Goal: Information Seeking & Learning: Find specific fact

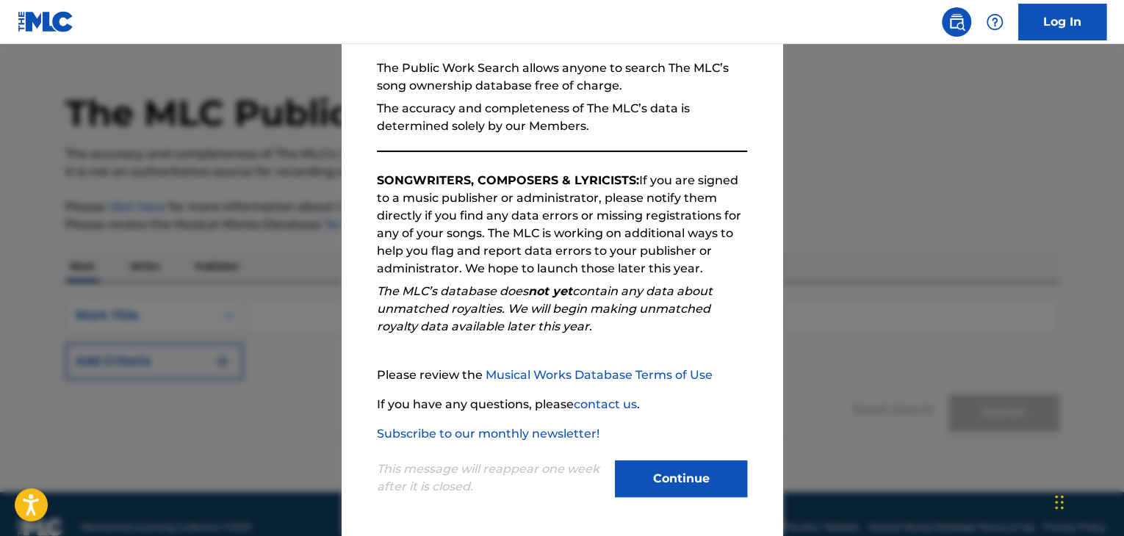
scroll to position [56, 0]
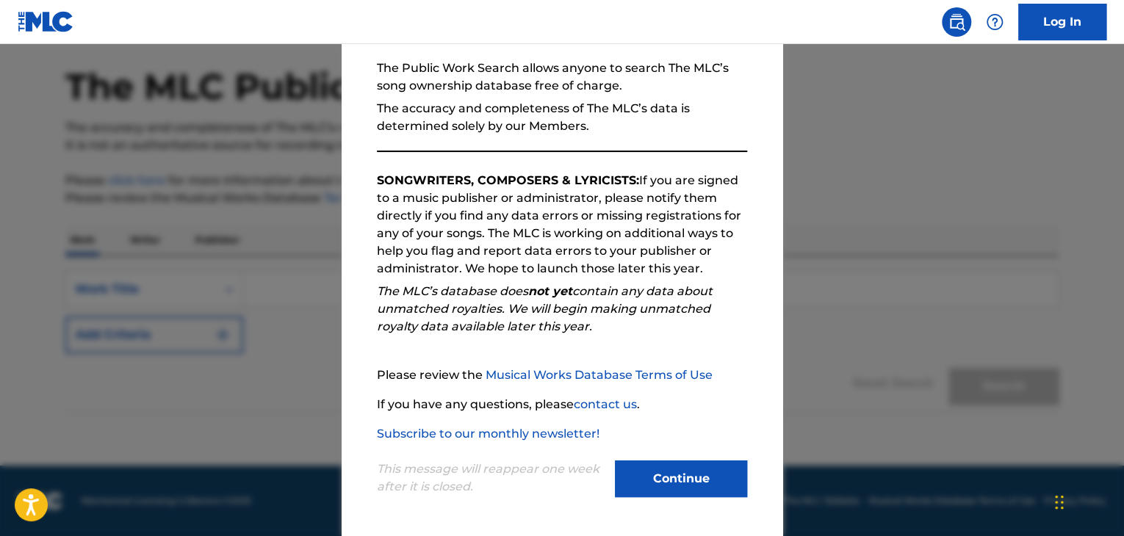
click at [691, 472] on button "Continue" at bounding box center [681, 478] width 132 height 37
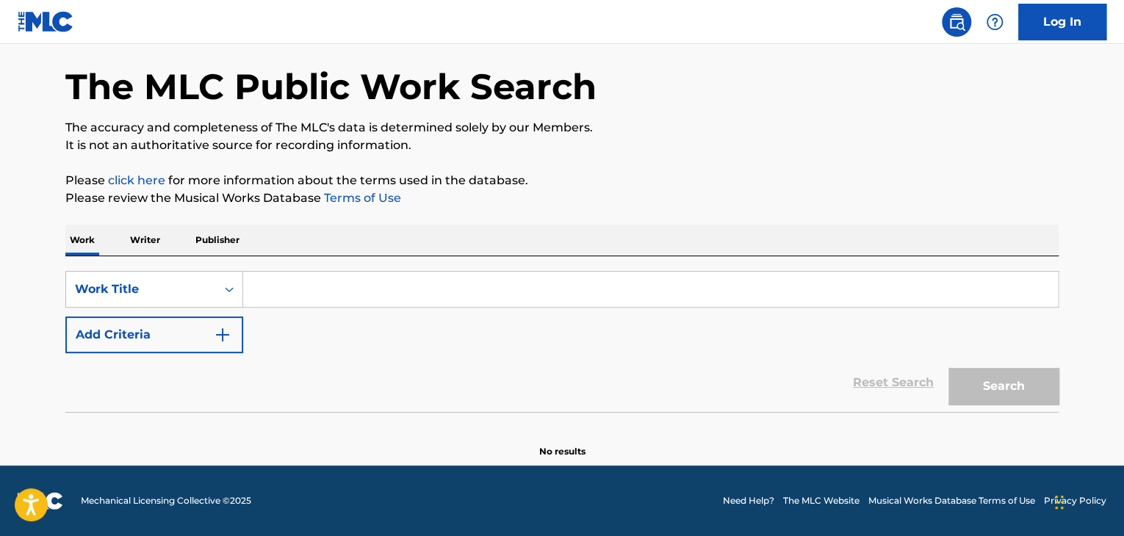
click at [154, 239] on p "Writer" at bounding box center [145, 240] width 39 height 31
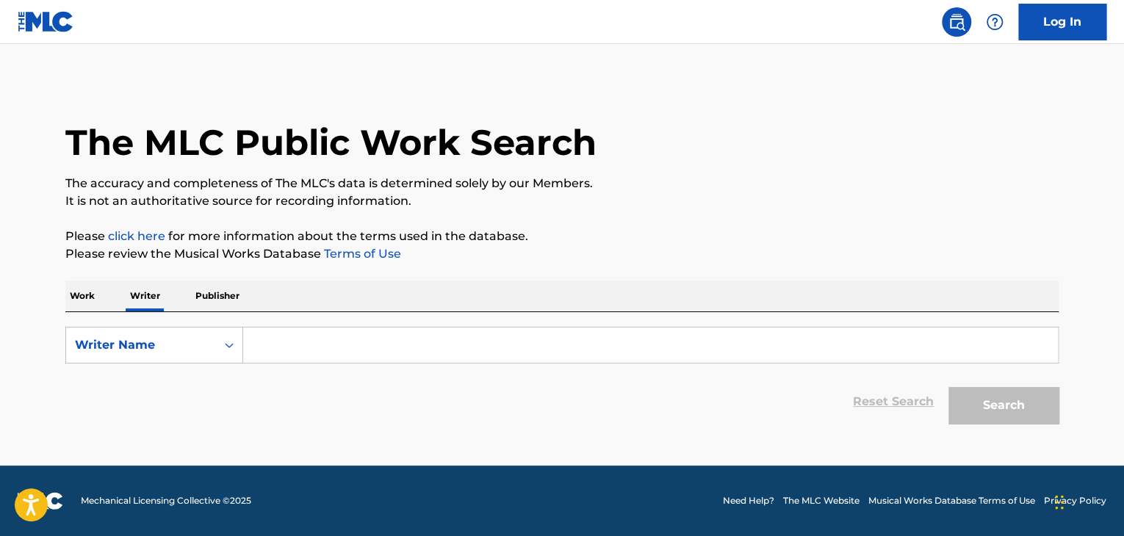
click at [266, 344] on input "Search Form" at bounding box center [650, 345] width 815 height 35
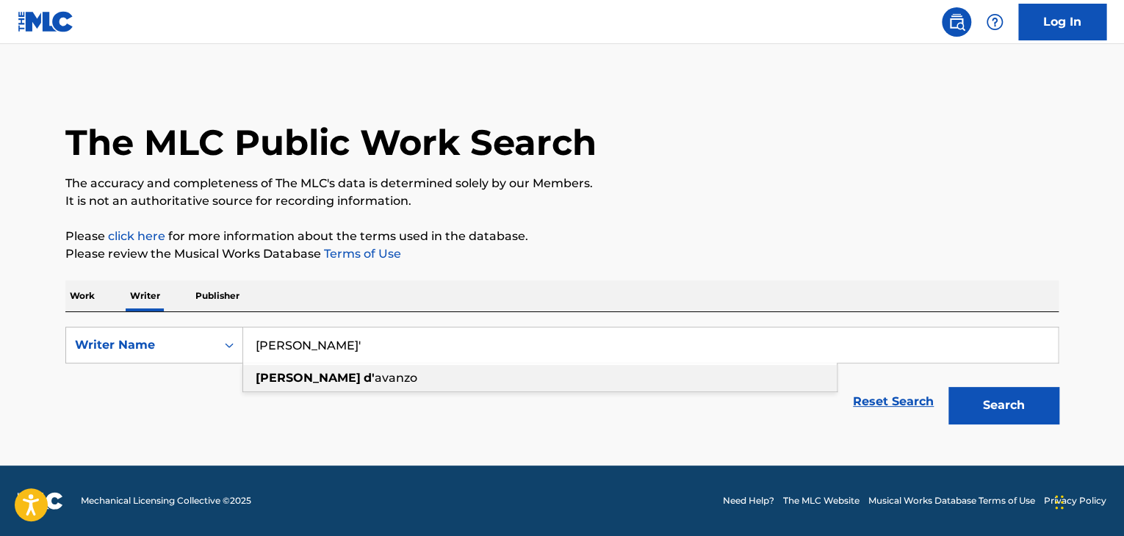
click at [375, 383] on span "avanzo" at bounding box center [396, 378] width 43 height 14
type input "[PERSON_NAME]"
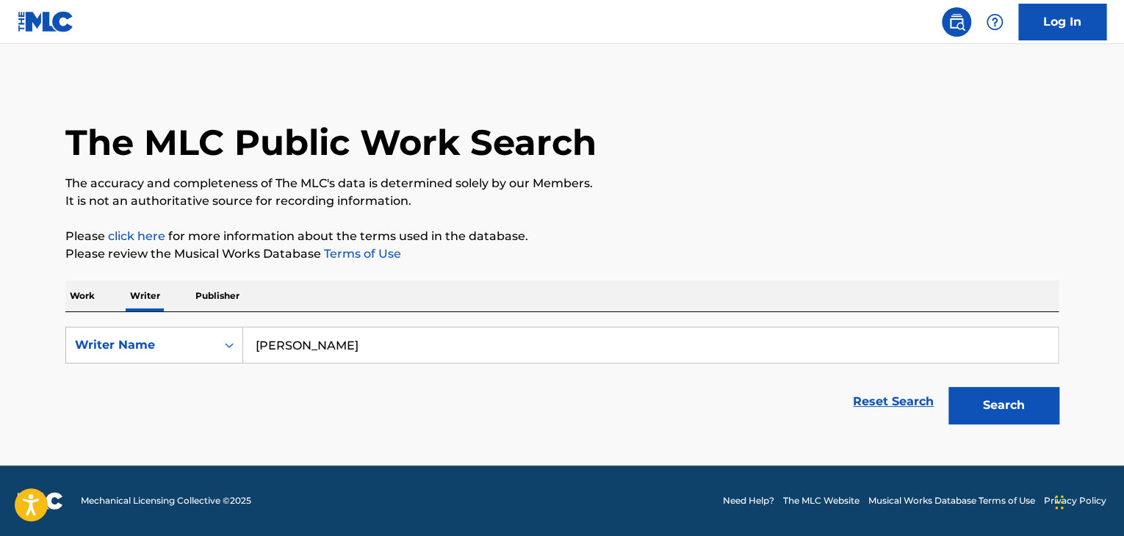
click at [1028, 412] on button "Search" at bounding box center [1003, 405] width 110 height 37
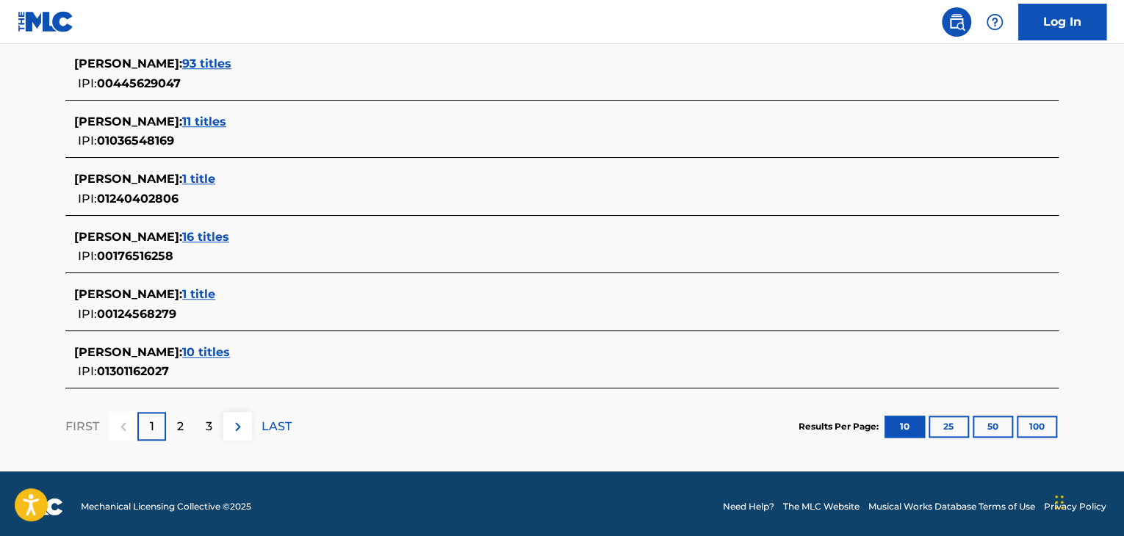
scroll to position [630, 0]
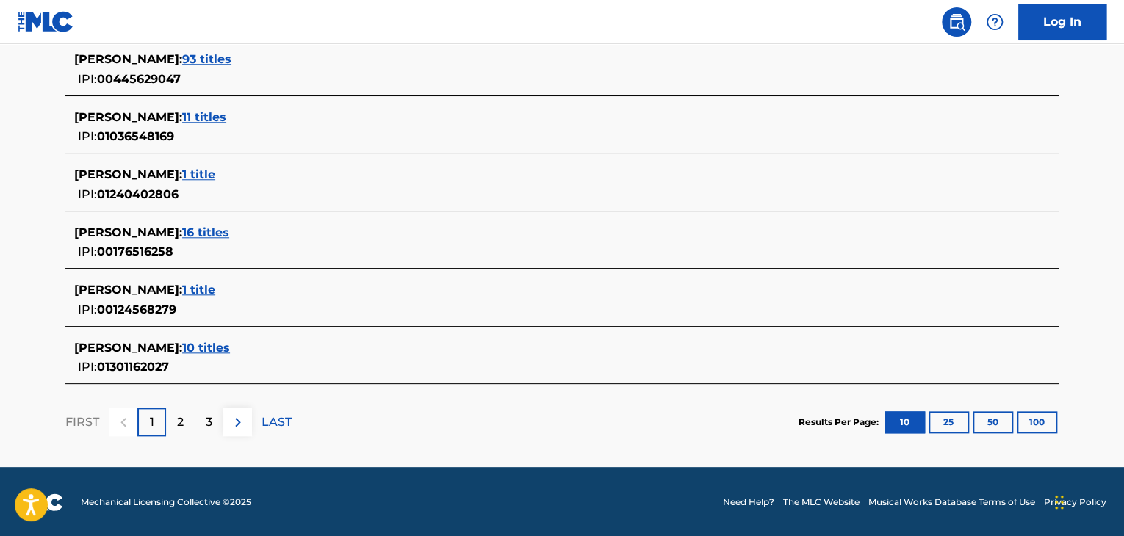
click at [228, 346] on span "10 titles" at bounding box center [206, 348] width 48 height 14
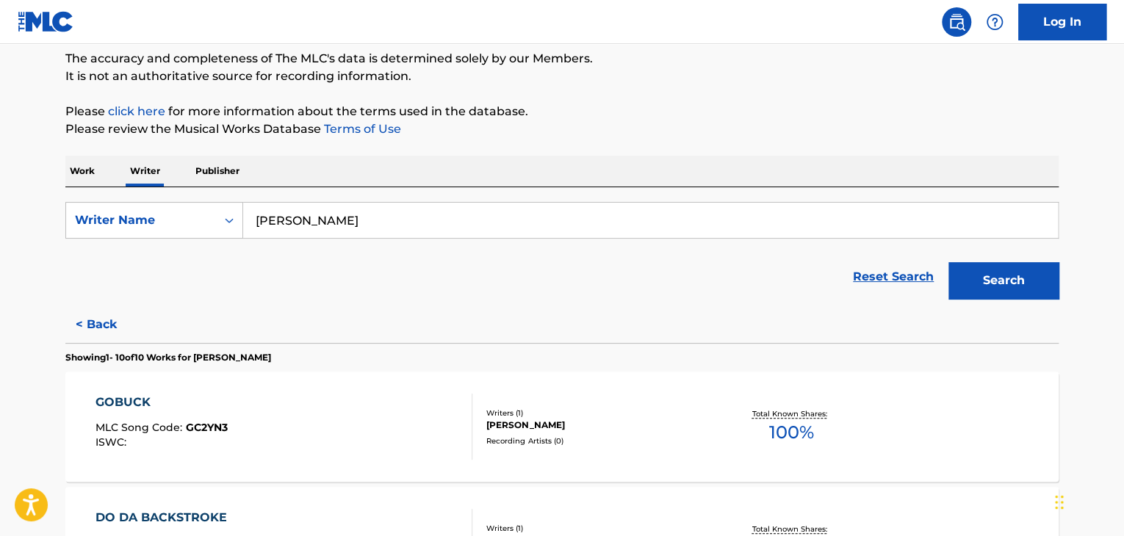
scroll to position [132, 0]
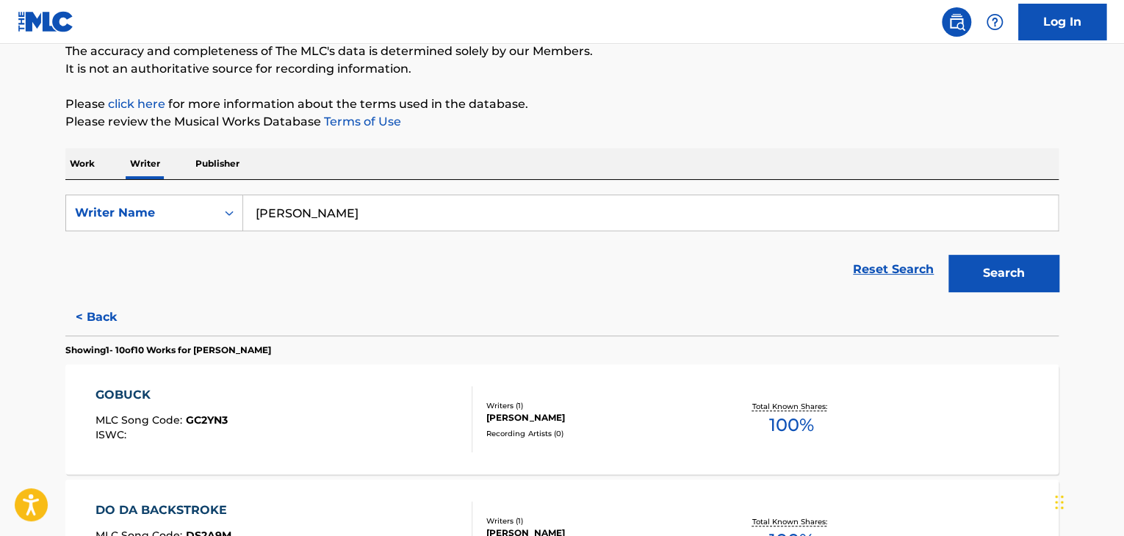
click at [144, 397] on div "GOBUCK" at bounding box center [161, 395] width 132 height 18
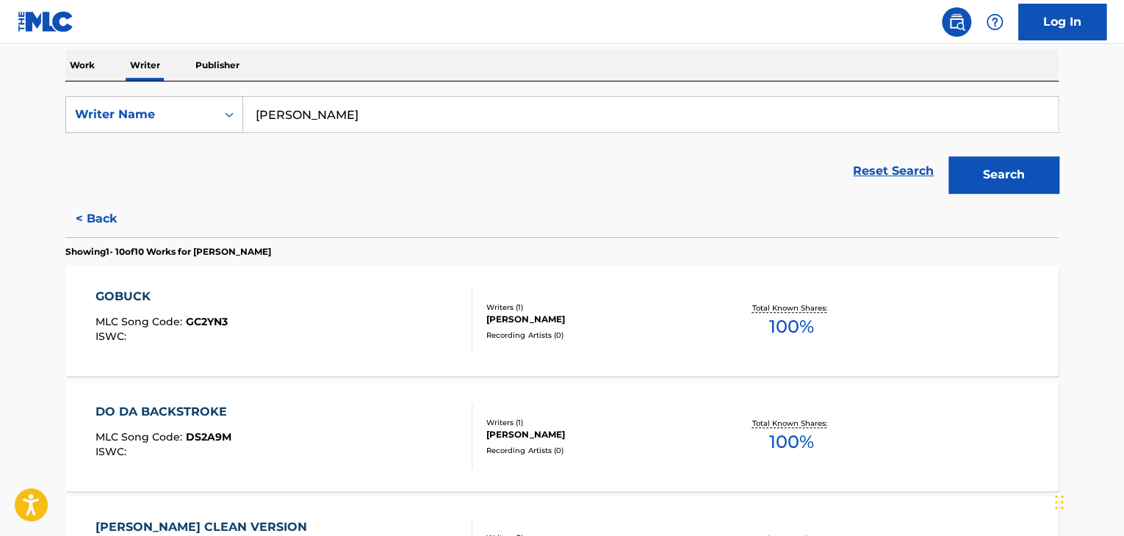
scroll to position [269, 0]
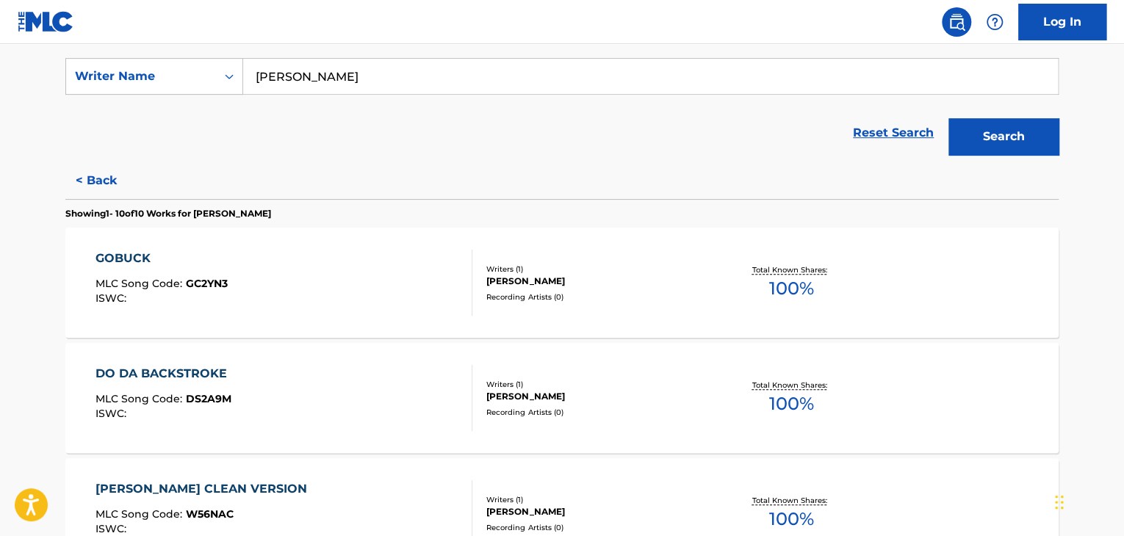
click at [227, 372] on div "DO DA BACKSTROKE" at bounding box center [164, 374] width 139 height 18
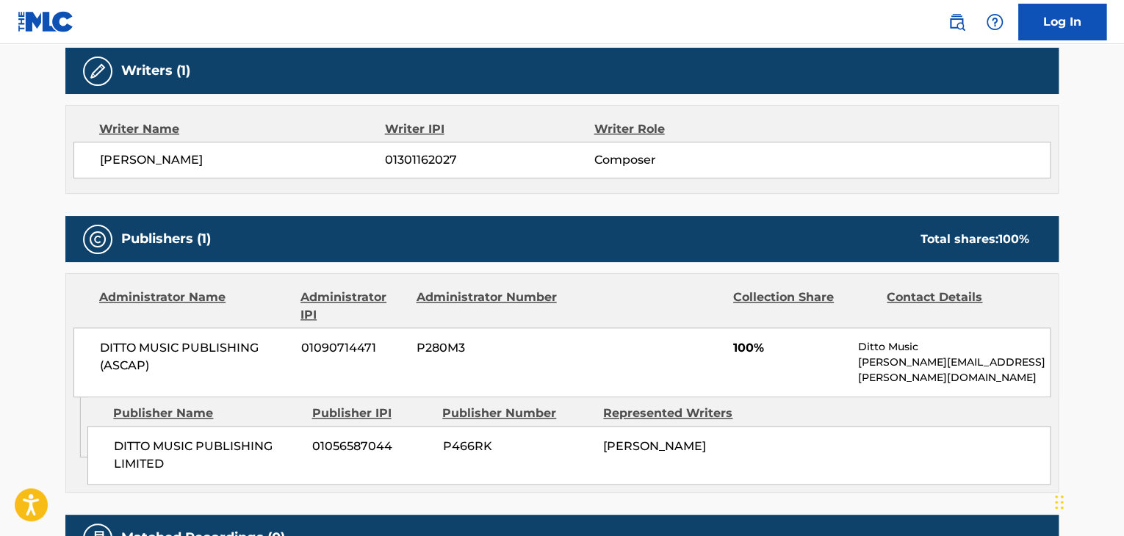
scroll to position [74, 0]
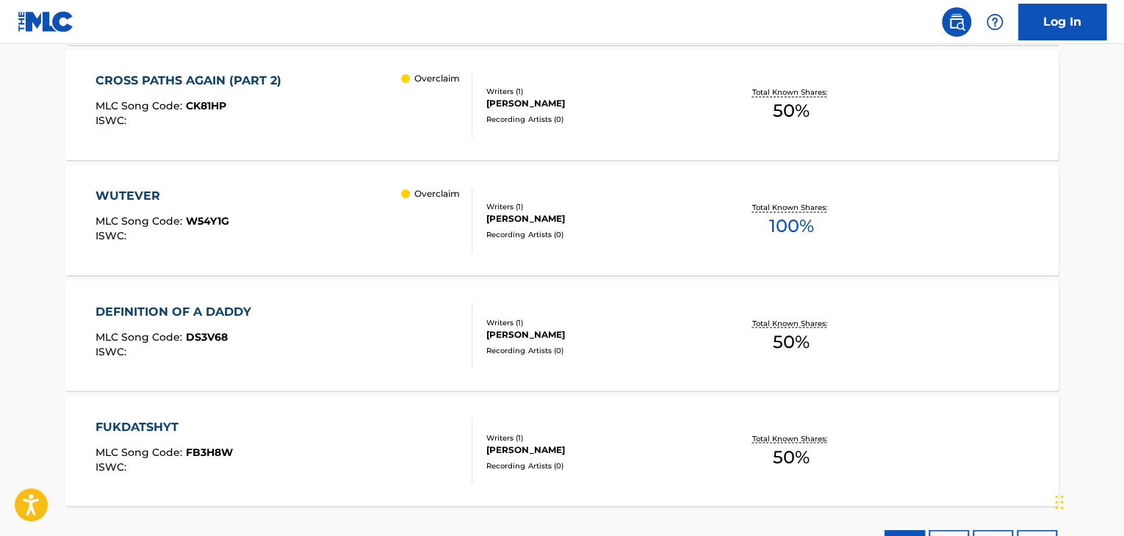
scroll to position [1073, 0]
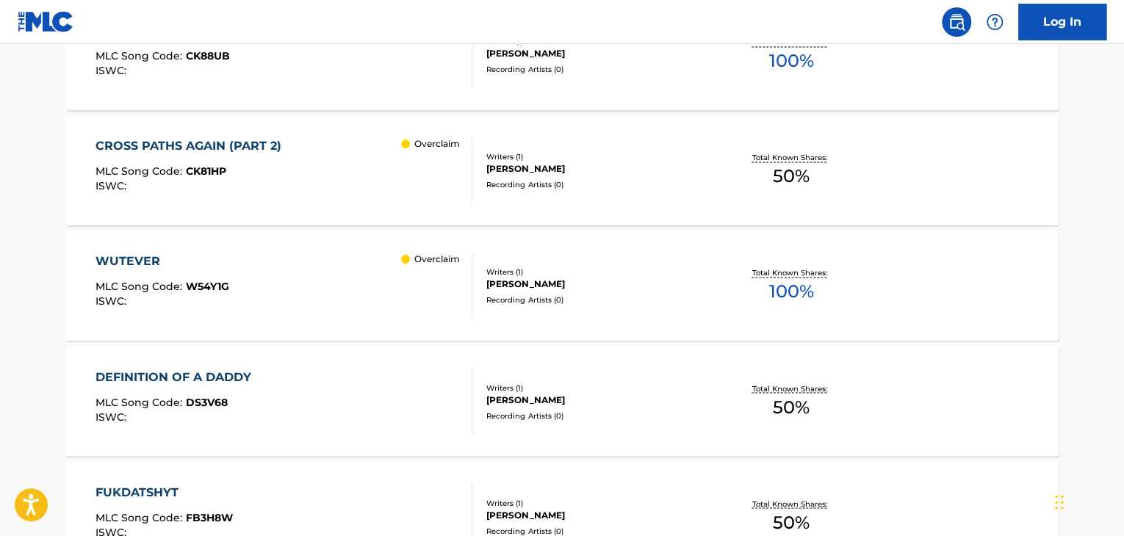
click at [293, 266] on div "[PERSON_NAME] MLC Song Code : W54Y1G ISWC : Overclaim" at bounding box center [284, 286] width 378 height 66
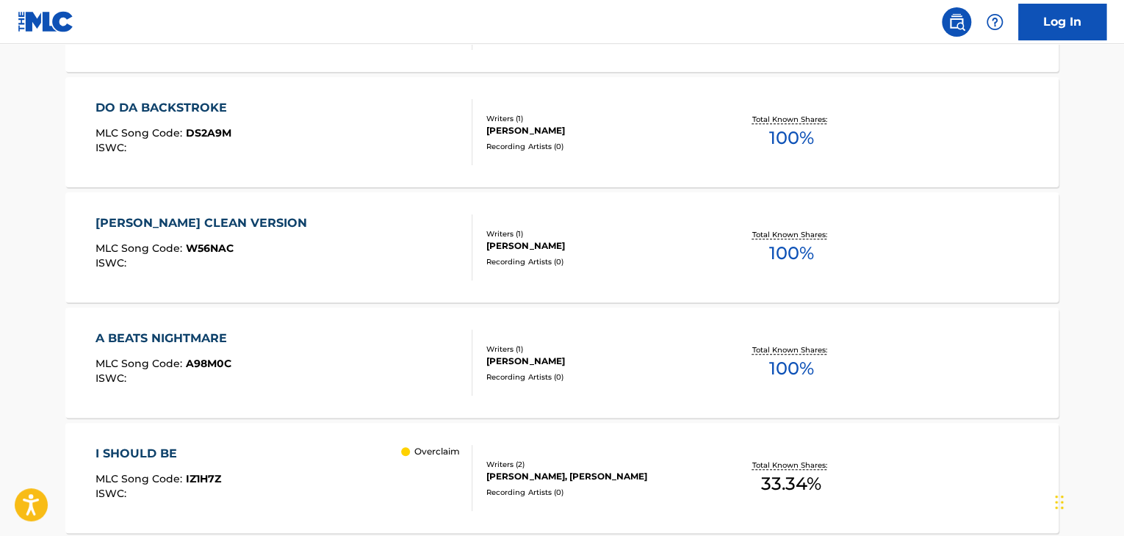
scroll to position [529, 0]
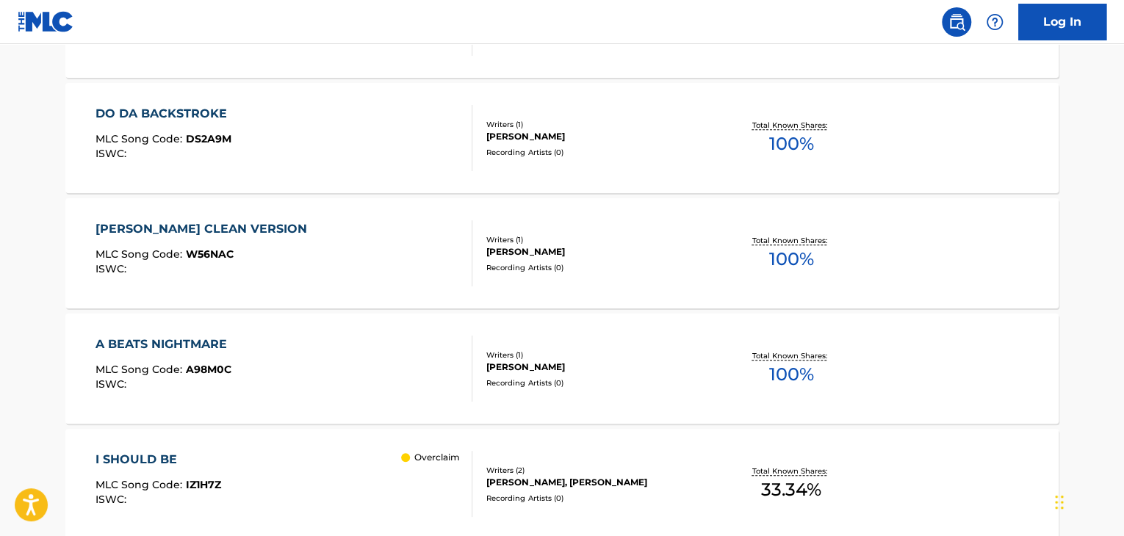
click at [236, 350] on div "A BEATS NIGHTMARE MLC Song Code : A98M0C ISWC :" at bounding box center [284, 369] width 378 height 66
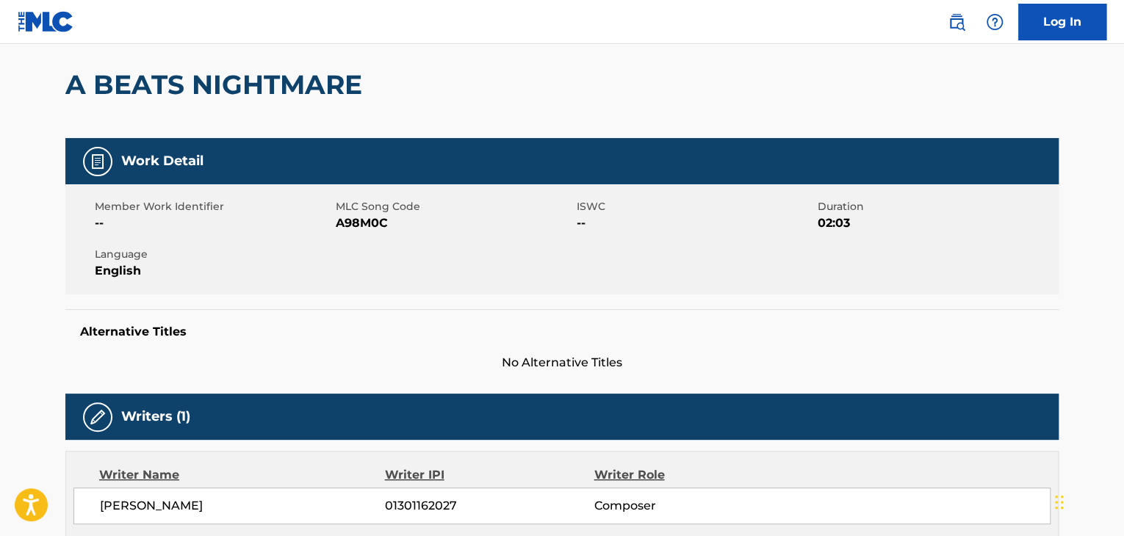
scroll to position [109, 0]
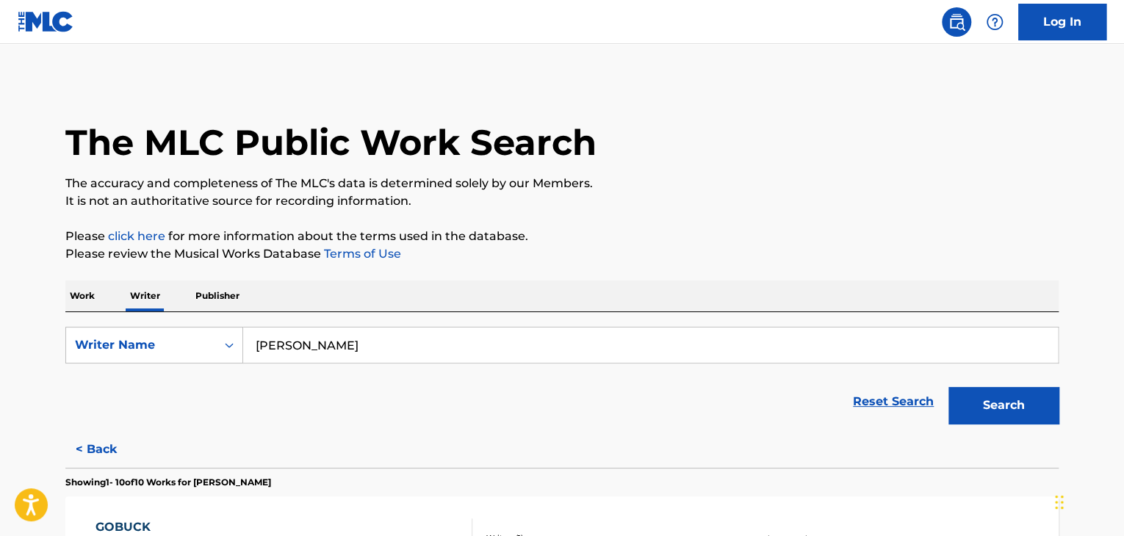
drag, startPoint x: 410, startPoint y: 346, endPoint x: 0, endPoint y: 289, distance: 413.7
click at [319, 380] on span "[PERSON_NAME]" at bounding box center [350, 378] width 103 height 14
type input "[PERSON_NAME]"
click at [1013, 406] on button "Search" at bounding box center [1003, 405] width 110 height 37
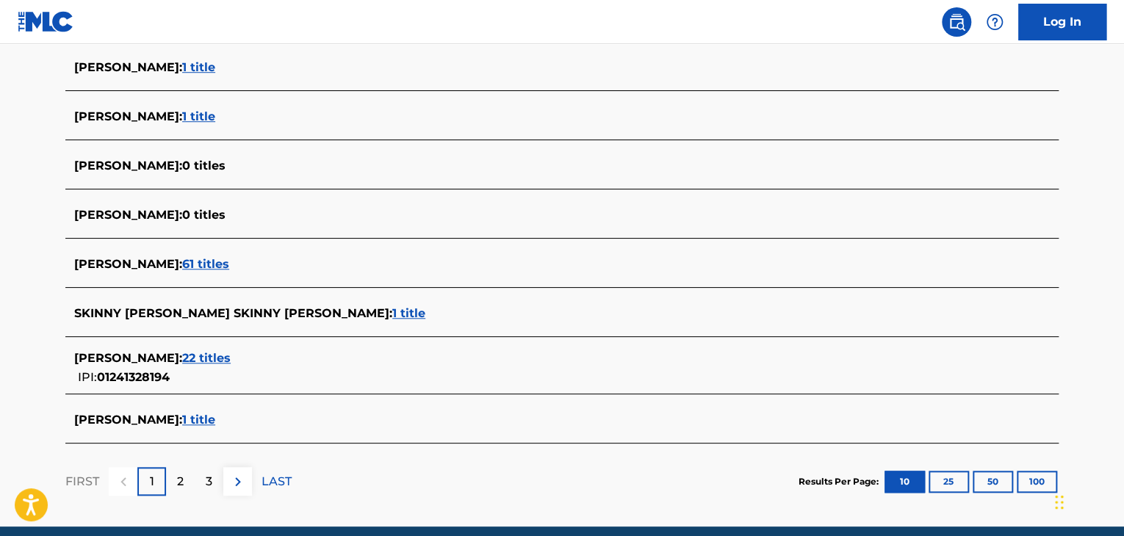
scroll to position [521, 0]
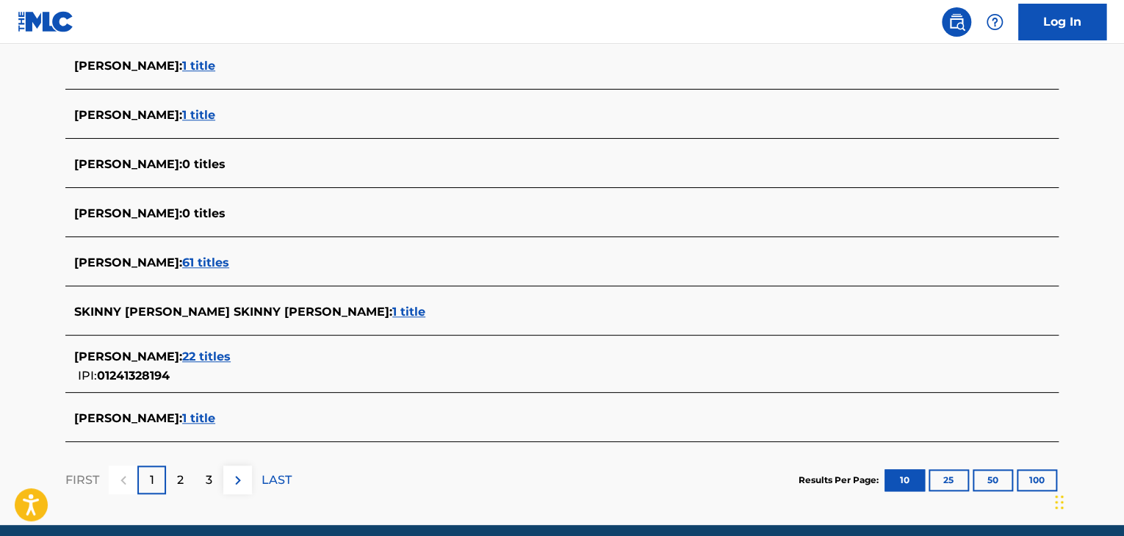
click at [208, 353] on span "22 titles" at bounding box center [206, 357] width 48 height 14
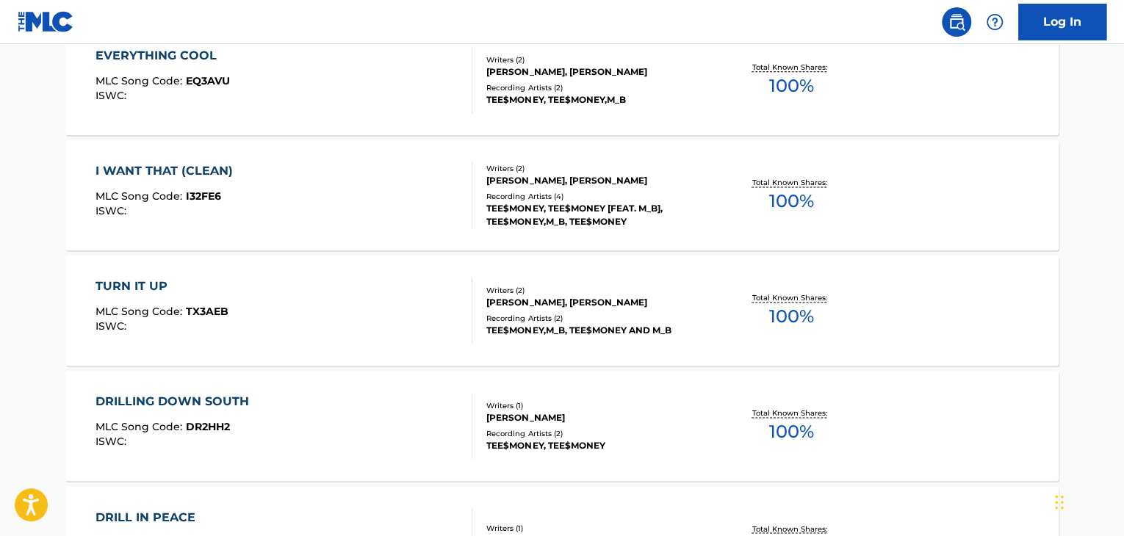
scroll to position [1262, 0]
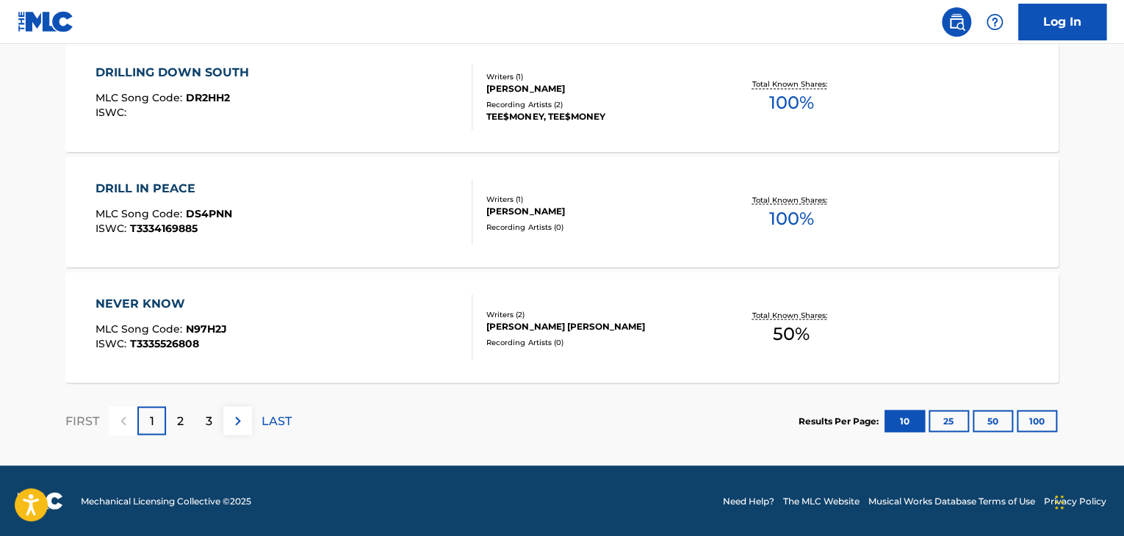
click at [278, 425] on p "LAST" at bounding box center [276, 421] width 30 height 18
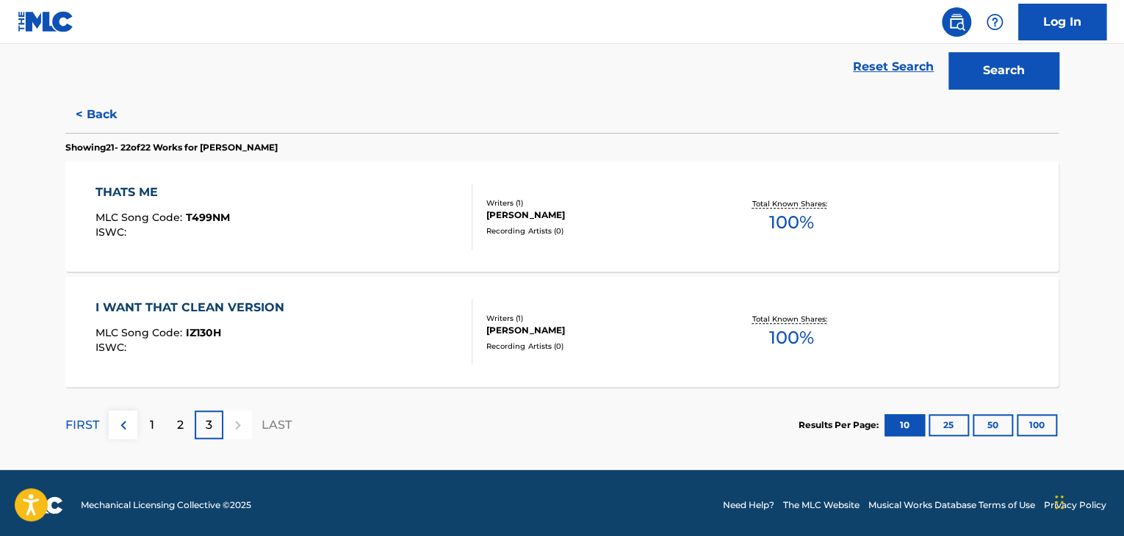
scroll to position [339, 0]
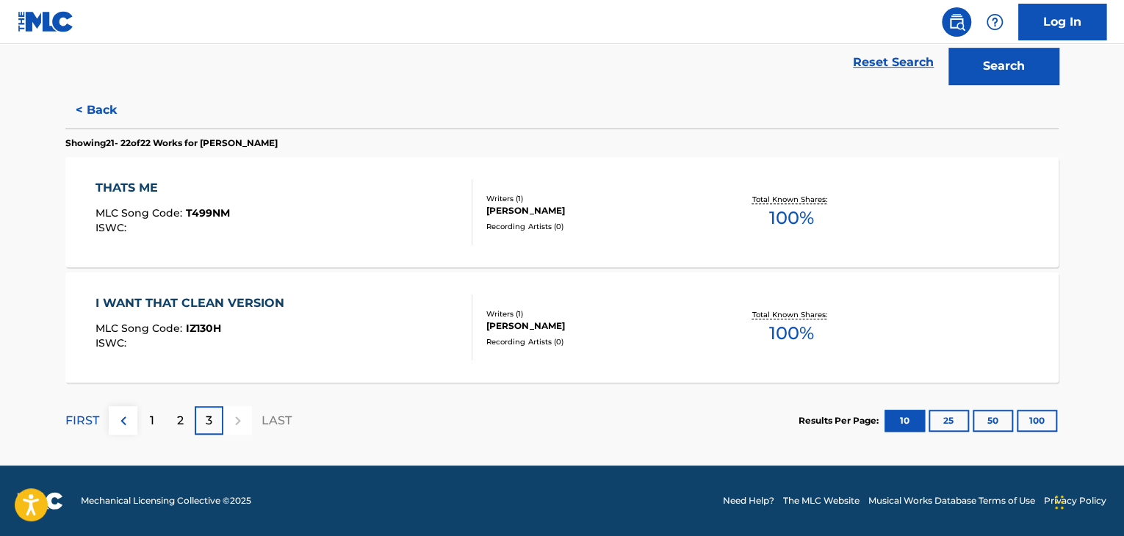
click at [183, 423] on div "2" at bounding box center [180, 420] width 29 height 29
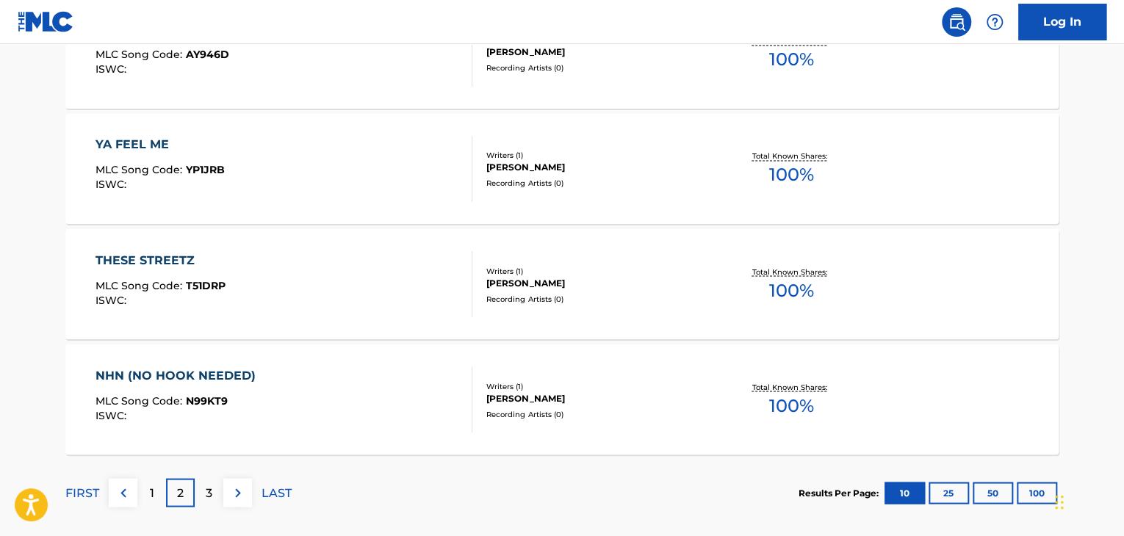
scroll to position [1211, 0]
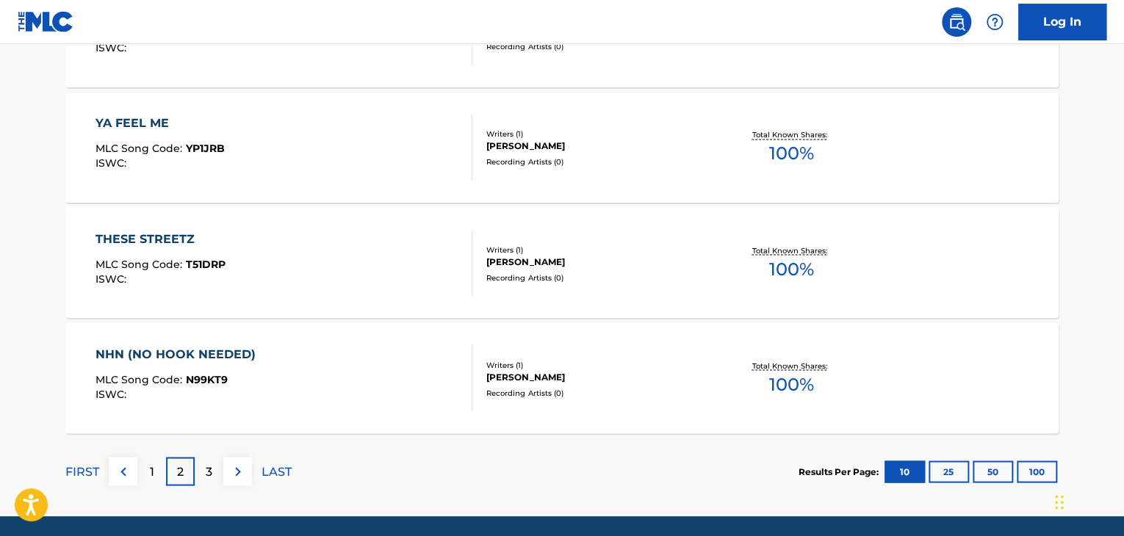
click at [147, 479] on div "1" at bounding box center [151, 471] width 29 height 29
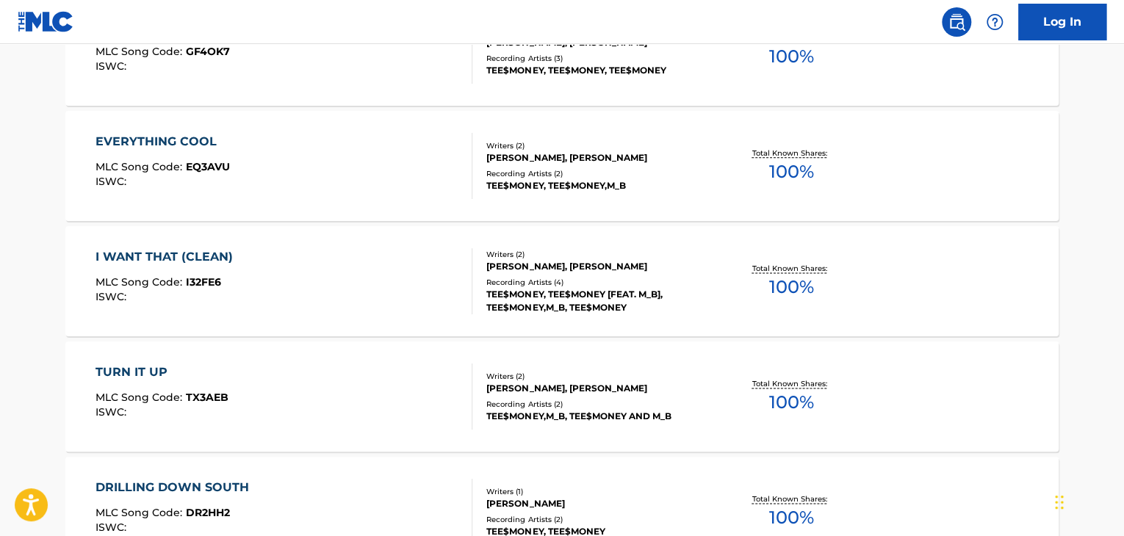
scroll to position [852, 0]
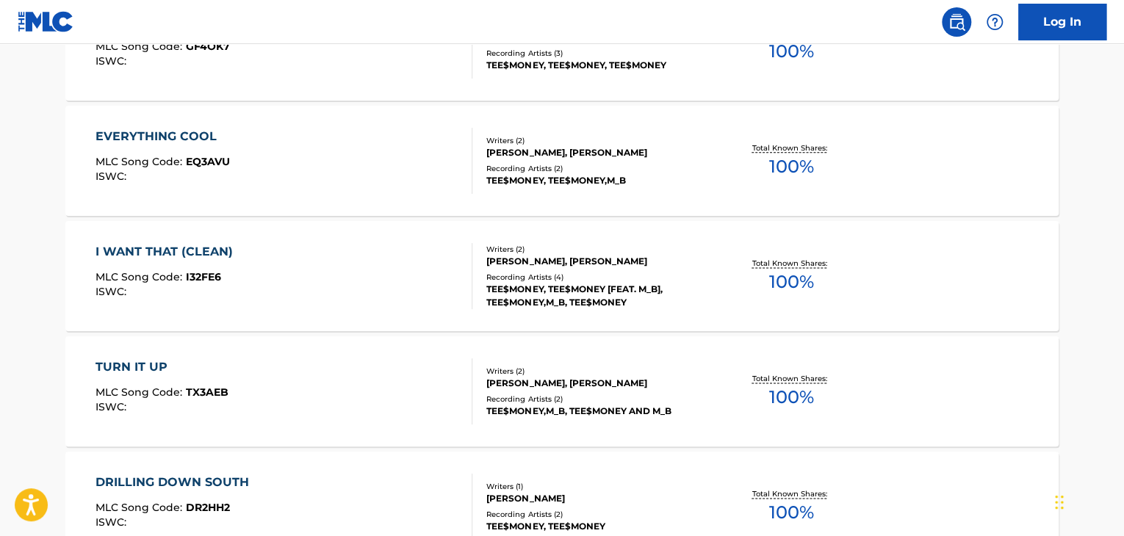
click at [221, 253] on div "I WANT THAT (CLEAN)" at bounding box center [167, 252] width 145 height 18
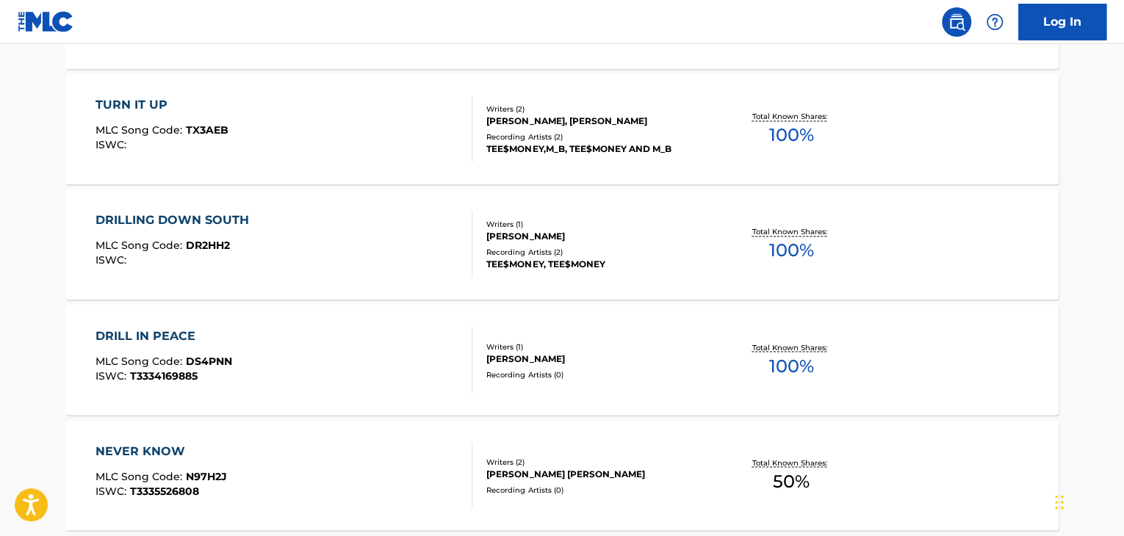
scroll to position [1116, 0]
click at [250, 216] on div "DRILLING DOWN SOUTH" at bounding box center [175, 219] width 161 height 18
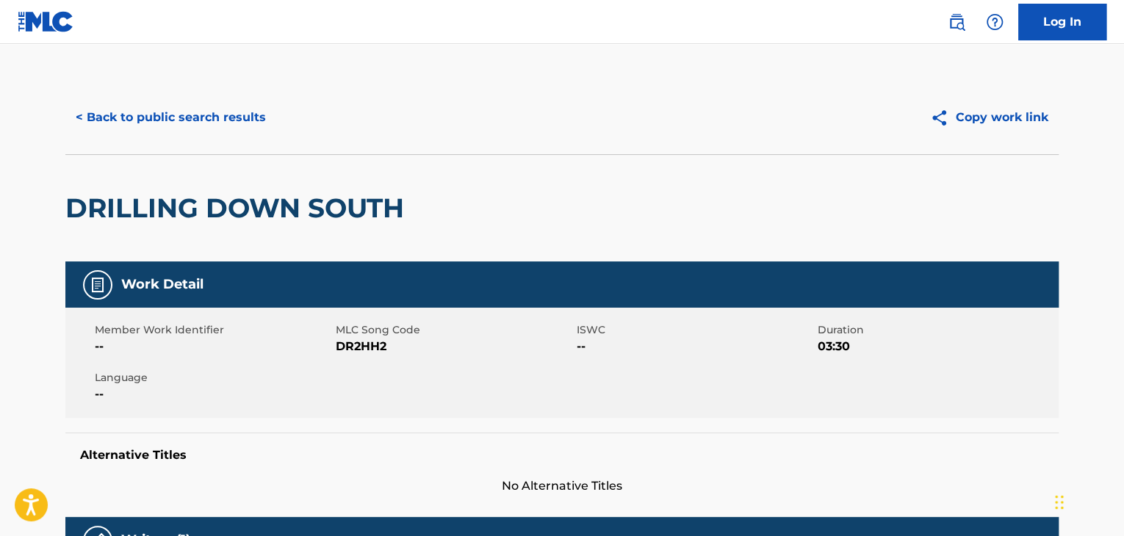
click at [124, 110] on button "< Back to public search results" at bounding box center [170, 117] width 211 height 37
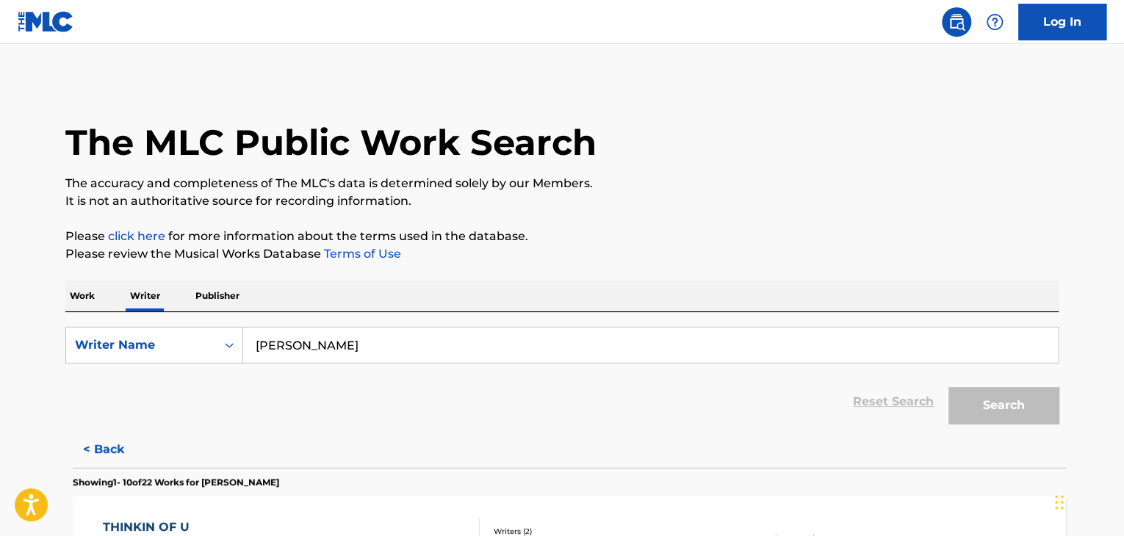
scroll to position [18, 0]
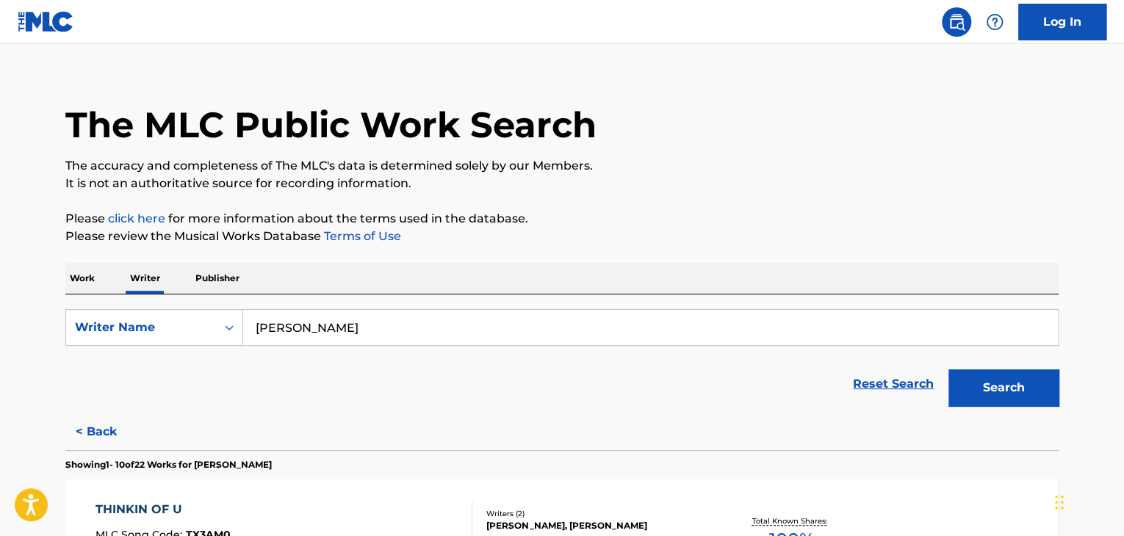
click at [220, 274] on p "Publisher" at bounding box center [217, 278] width 53 height 31
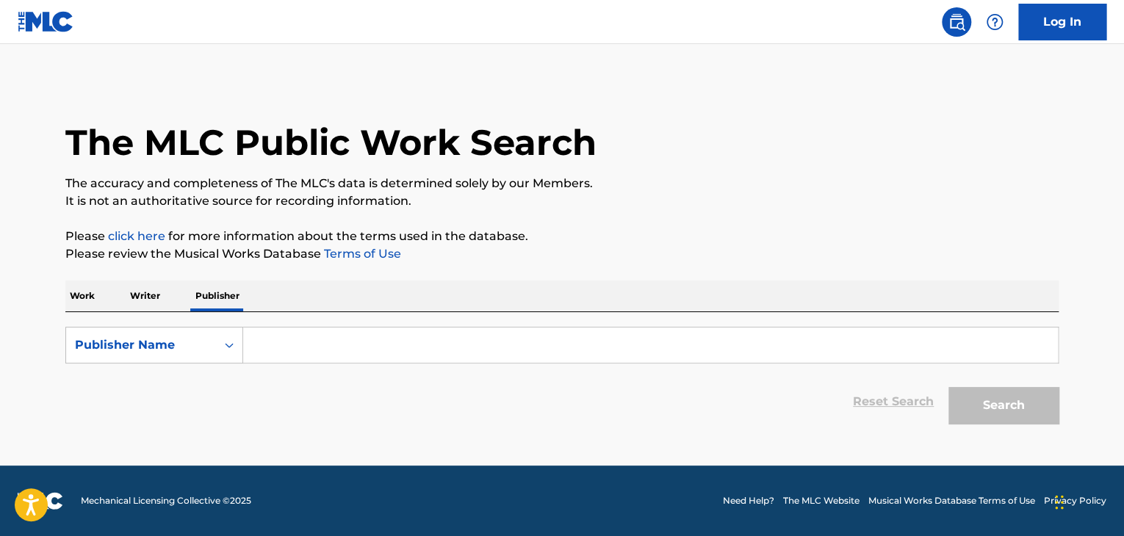
click at [298, 341] on input "Search Form" at bounding box center [650, 345] width 815 height 35
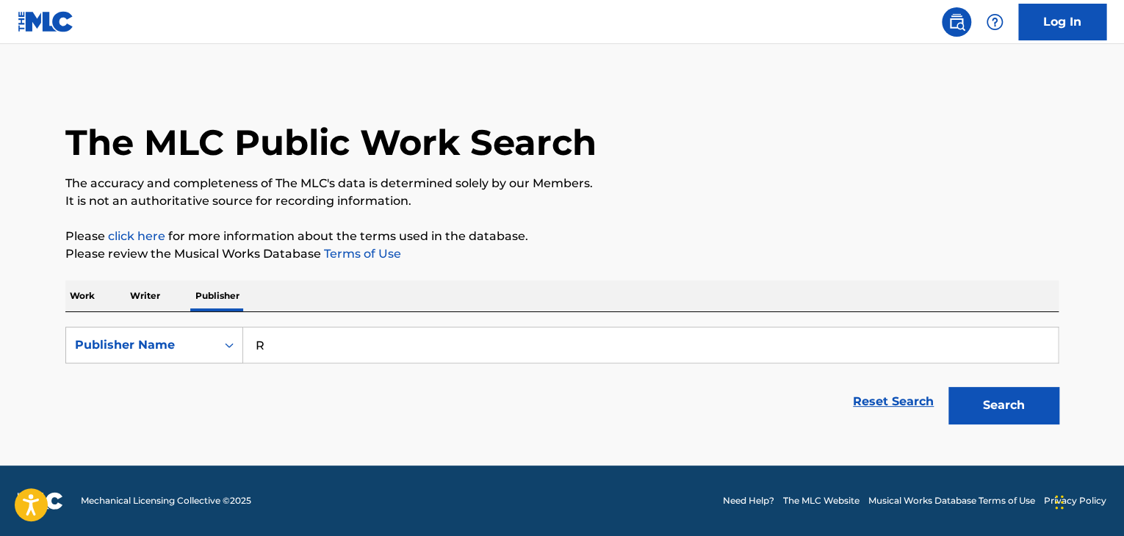
type input "Ro"
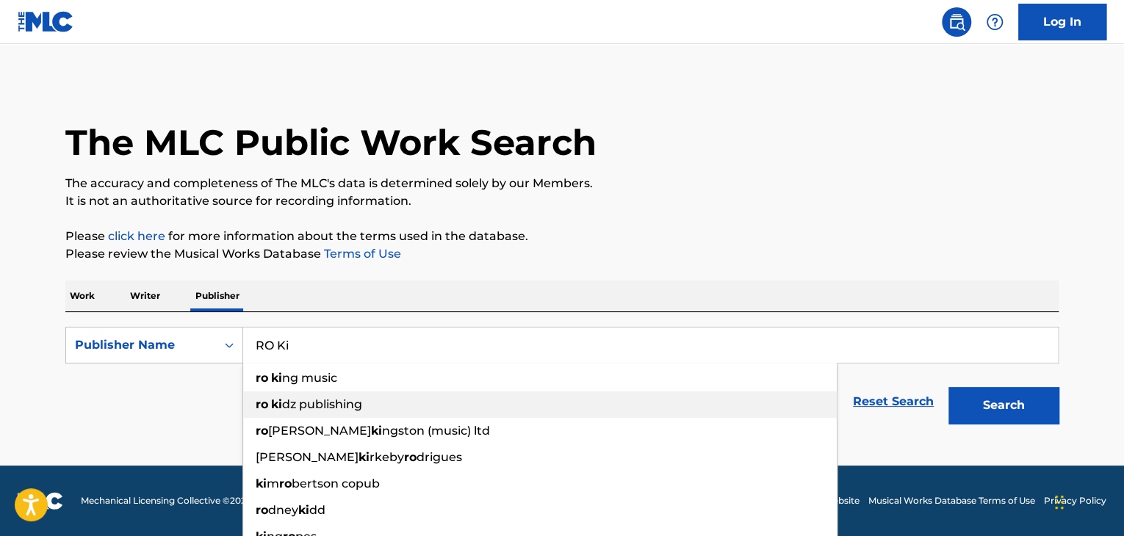
click at [340, 405] on span "dz publishing" at bounding box center [322, 404] width 80 height 14
type input "ro kidz publishing"
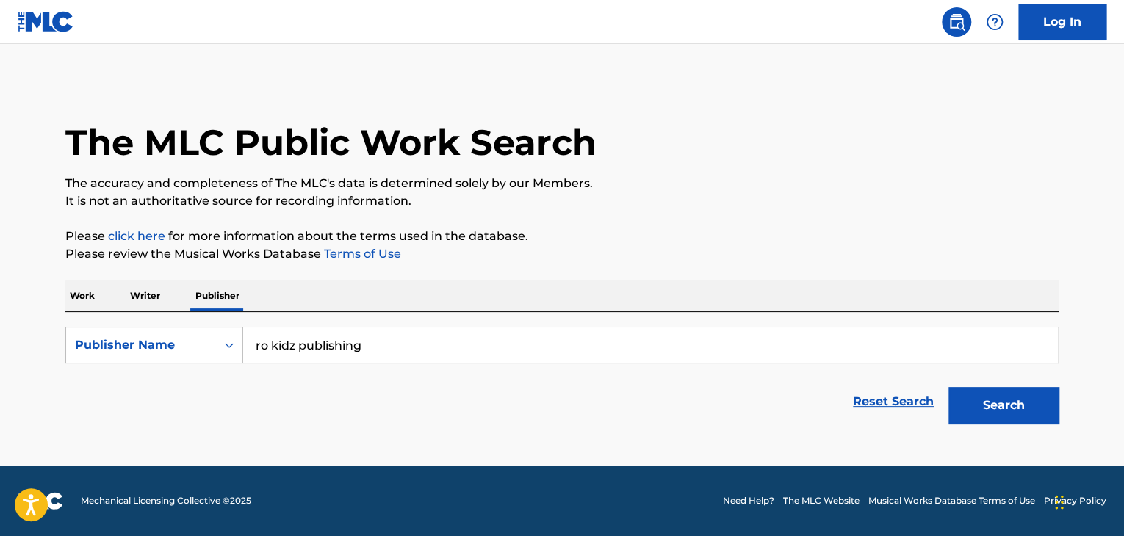
click at [986, 411] on button "Search" at bounding box center [1003, 405] width 110 height 37
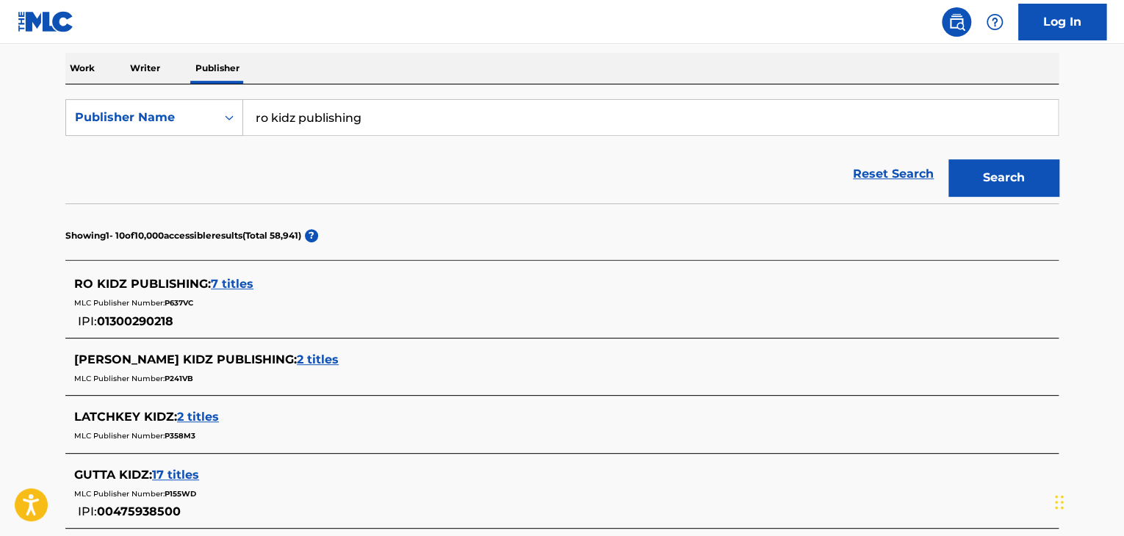
scroll to position [388, 0]
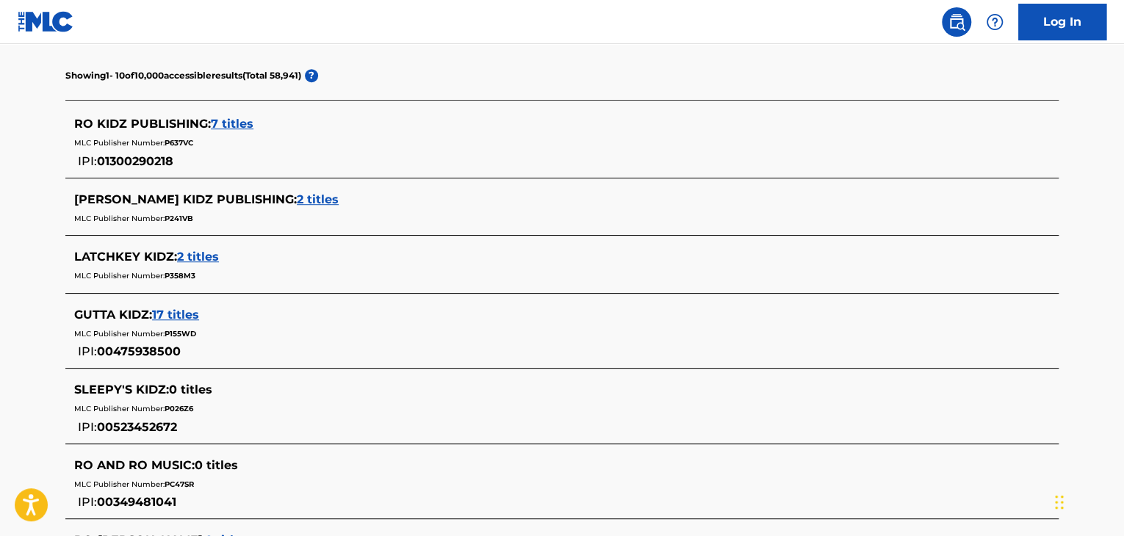
click at [238, 123] on span "7 titles" at bounding box center [232, 124] width 43 height 14
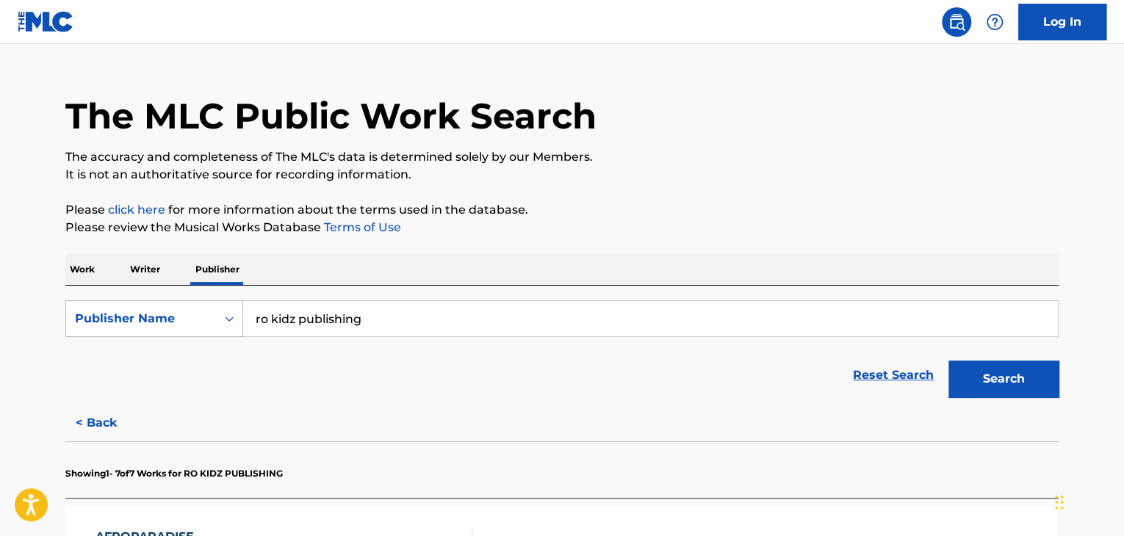
scroll to position [0, 0]
